Goal: Check status

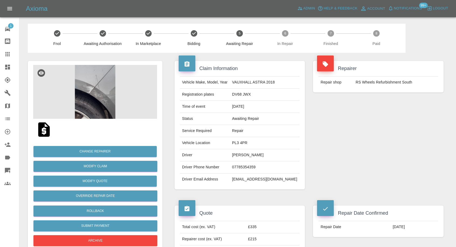
scroll to position [393, 0]
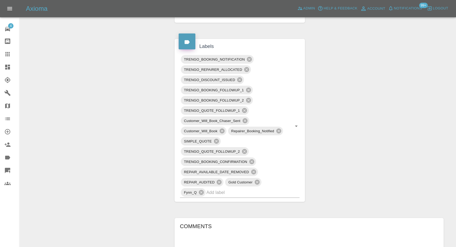
scroll to position [329, 0]
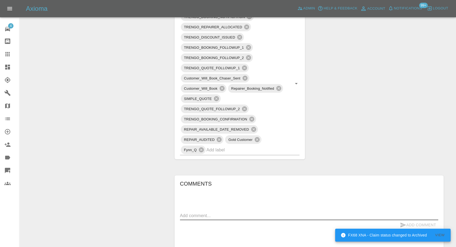
click at [253, 215] on textarea at bounding box center [309, 216] width 258 height 6
paste textarea "It will be done at a business on that street which has off road parking so ther…"
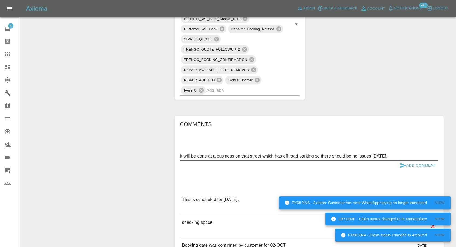
scroll to position [389, 0]
type textarea "It will be done at a business on that street which has off road parking so ther…"
click at [403, 165] on icon "submit" at bounding box center [403, 165] width 6 height 6
